Goal: Check status

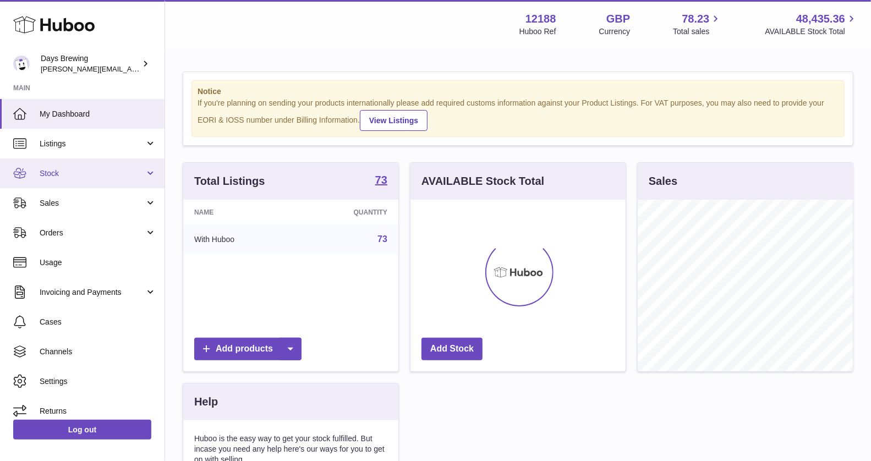
scroll to position [171, 215]
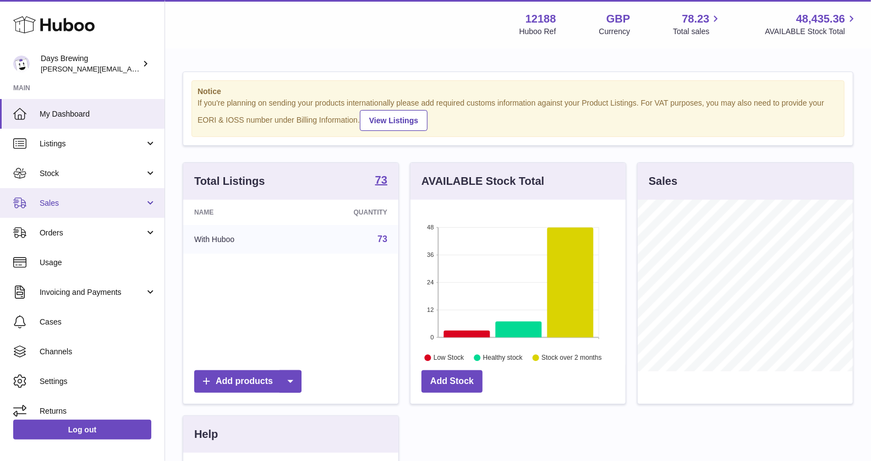
click at [110, 201] on span "Sales" at bounding box center [92, 203] width 105 height 10
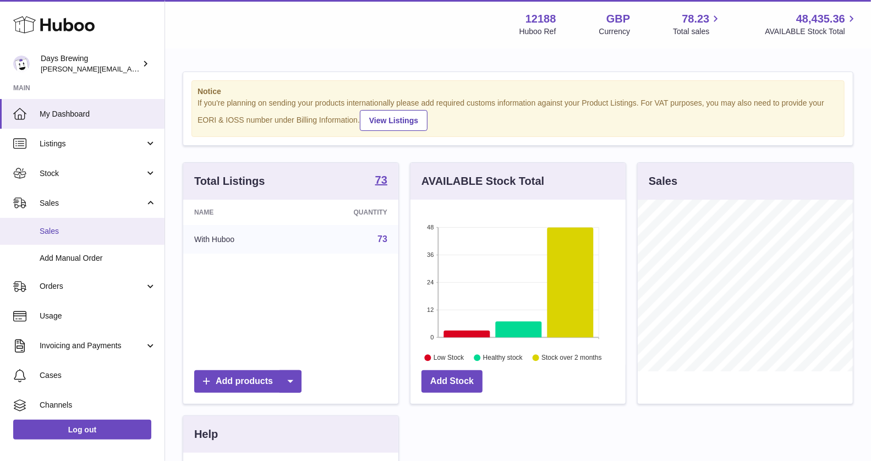
click at [84, 232] on span "Sales" at bounding box center [98, 231] width 117 height 10
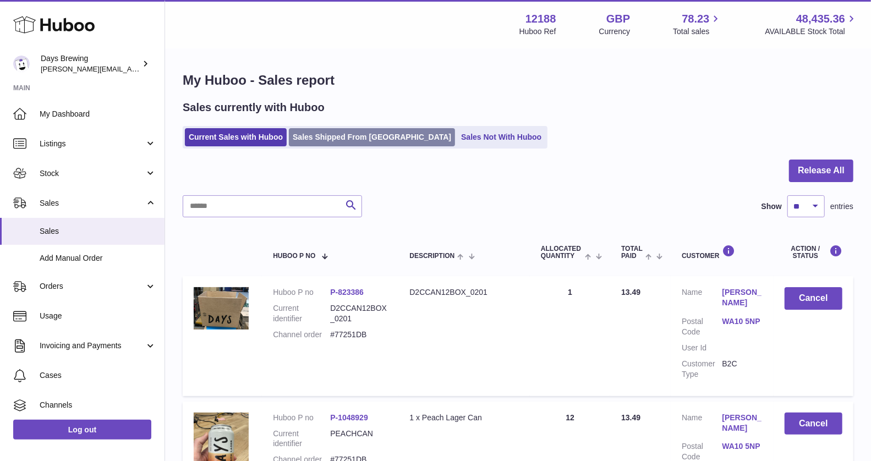
click at [319, 133] on link "Sales Shipped From [GEOGRAPHIC_DATA]" at bounding box center [372, 137] width 166 height 18
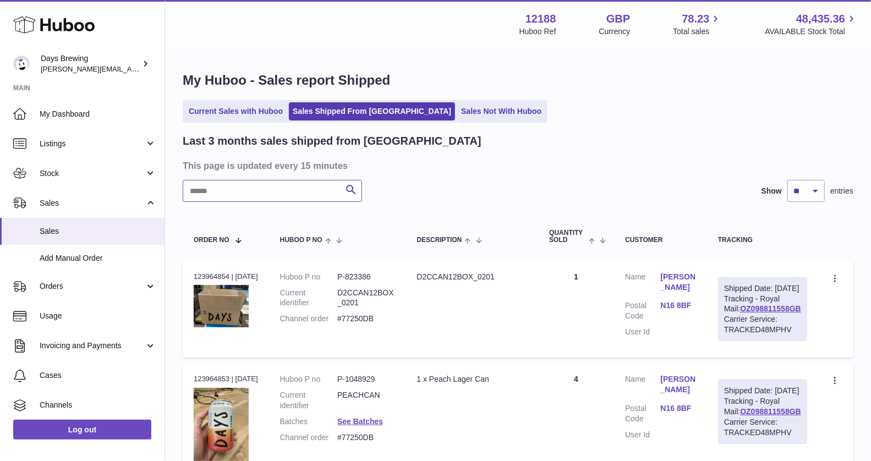
click at [310, 194] on input "text" at bounding box center [272, 191] width 179 height 22
type input "****"
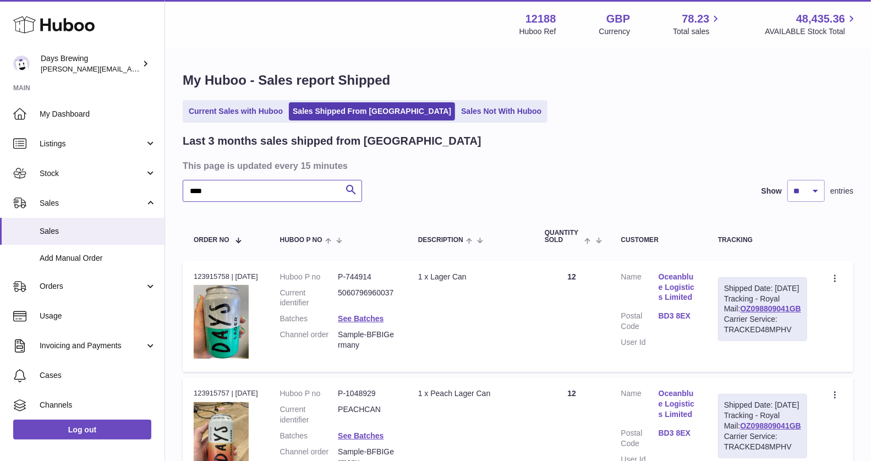
scroll to position [132, 0]
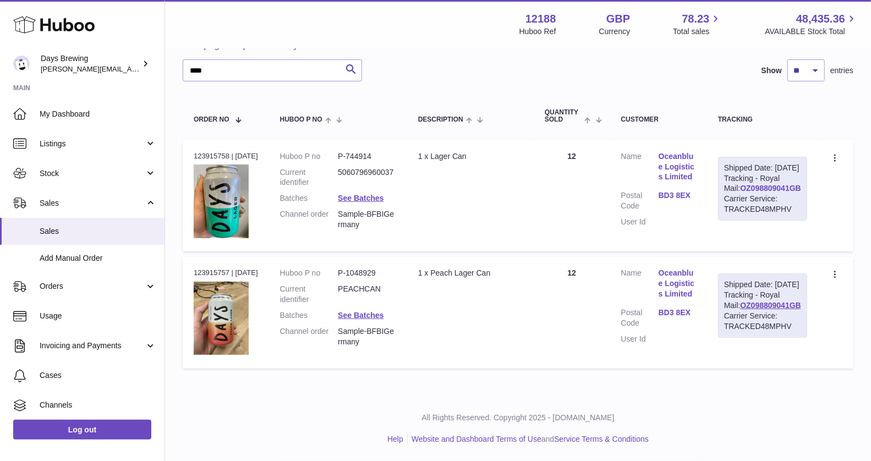
click at [763, 192] on link "OZ098809041GB" at bounding box center [770, 188] width 61 height 9
drag, startPoint x: 798, startPoint y: 196, endPoint x: 729, endPoint y: 199, distance: 68.8
click at [729, 199] on div "Shipped Date: [DATE] Tracking - Royal Mail: OZ098809041GB Carrier Service: TRAC…" at bounding box center [762, 189] width 89 height 64
copy link "OZ098809041GB"
click at [783, 192] on link "OZ098809041GB" at bounding box center [770, 188] width 61 height 9
